Goal: Information Seeking & Learning: Learn about a topic

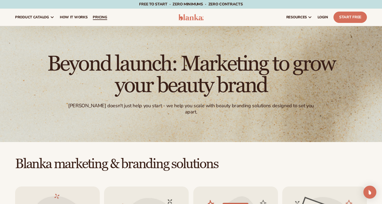
click at [96, 18] on span "pricing" at bounding box center [100, 17] width 14 height 4
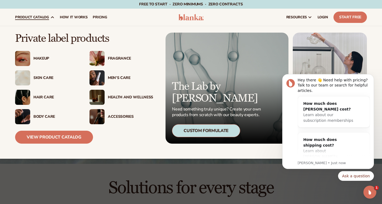
click at [43, 77] on div "Skin Care" at bounding box center [55, 78] width 45 height 5
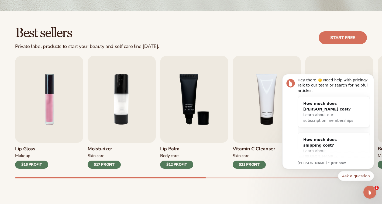
click at [107, 148] on h3 "Moisturizer" at bounding box center [104, 149] width 33 height 6
click at [169, 149] on h3 "Lip Balm" at bounding box center [176, 149] width 33 height 6
click at [176, 123] on img "3 / 9" at bounding box center [194, 99] width 68 height 87
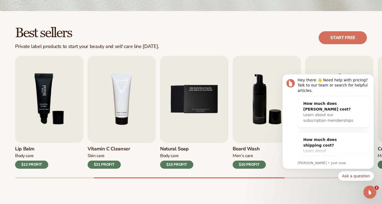
click at [55, 127] on img "3 / 9" at bounding box center [49, 99] width 68 height 87
click at [56, 119] on img "3 / 9" at bounding box center [49, 99] width 68 height 87
click at [30, 149] on h3 "Lip Balm" at bounding box center [31, 149] width 33 height 6
click at [363, 192] on div "Open Intercom Messenger" at bounding box center [369, 191] width 18 height 18
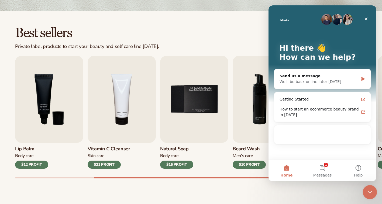
click at [363, 192] on div "Close Intercom Messenger" at bounding box center [368, 191] width 13 height 13
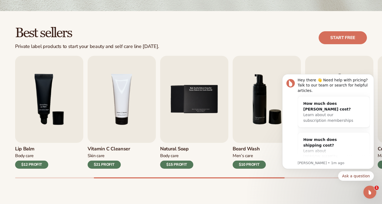
click at [27, 148] on h3 "Lip Balm" at bounding box center [31, 149] width 33 height 6
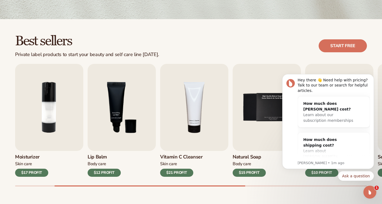
click at [102, 157] on h3 "Lip Balm" at bounding box center [104, 157] width 33 height 6
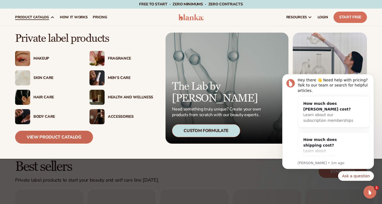
click at [73, 141] on link "View Product Catalog" at bounding box center [54, 137] width 78 height 13
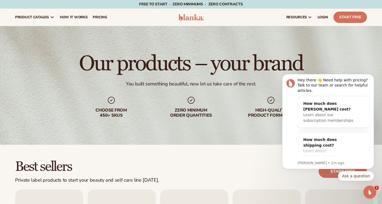
click at [188, 18] on img at bounding box center [190, 17] width 25 height 6
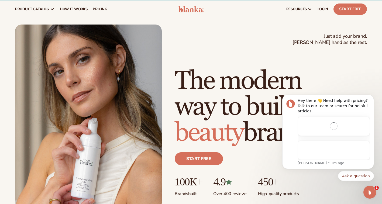
scroll to position [8, 0]
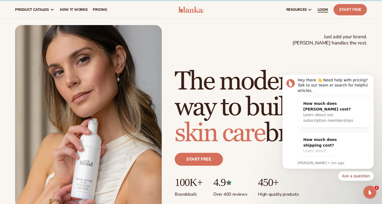
click at [322, 10] on span "LOGIN" at bounding box center [322, 10] width 11 height 4
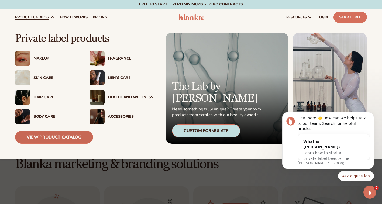
click at [43, 137] on link "View Product Catalog" at bounding box center [54, 137] width 78 height 13
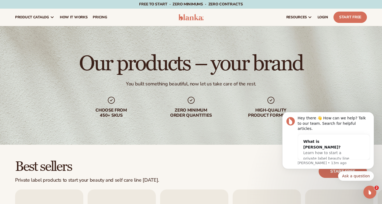
click at [187, 18] on img at bounding box center [190, 17] width 25 height 6
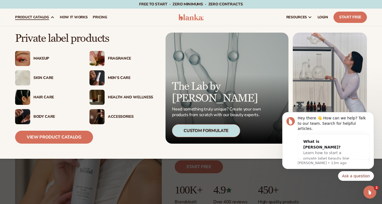
click at [33, 19] on span "product catalog" at bounding box center [32, 17] width 34 height 4
click at [34, 18] on span "product catalog" at bounding box center [32, 17] width 34 height 4
